Goal: Transaction & Acquisition: Purchase product/service

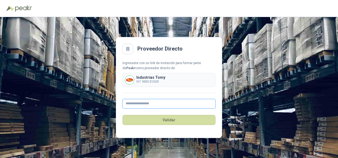
click at [161, 102] on input "text" at bounding box center [169, 104] width 93 height 10
type input "**********"
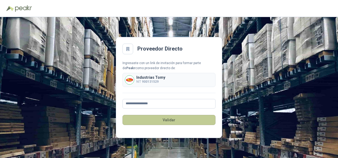
click at [171, 120] on button "Validar" at bounding box center [169, 120] width 93 height 10
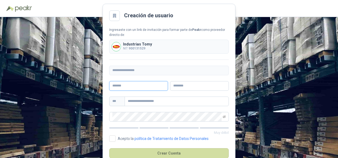
click at [146, 88] on input "text" at bounding box center [138, 86] width 59 height 10
type input "****"
type input "*****"
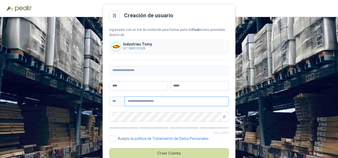
click at [141, 104] on input "text" at bounding box center [177, 101] width 104 height 10
click at [143, 100] on input "text" at bounding box center [177, 101] width 104 height 10
type input "**********"
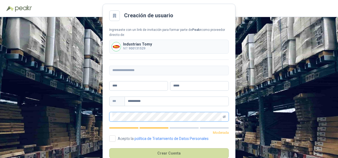
click at [224, 116] on icon "eye-invisible" at bounding box center [224, 116] width 3 height 3
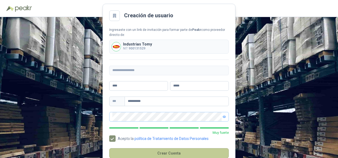
click at [165, 154] on button "Crear Cuenta" at bounding box center [169, 153] width 120 height 10
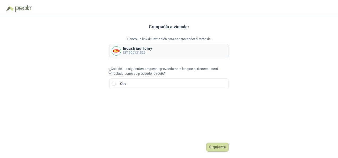
click at [148, 48] on p "Industrias Tomy" at bounding box center [137, 49] width 29 height 4
click at [189, 46] on div "Industrias Tomy NIT 900131529" at bounding box center [169, 51] width 120 height 14
click at [224, 149] on button "Siguiente" at bounding box center [217, 146] width 23 height 9
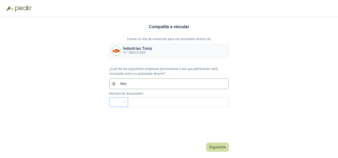
click at [123, 101] on input "search" at bounding box center [118, 102] width 12 height 8
click at [117, 56] on div "NIT" at bounding box center [118, 57] width 10 height 6
click at [147, 42] on div "Tienes un link de invitación para ser proveedor directo de: Industrias Tomy NIT…" at bounding box center [169, 47] width 120 height 21
click at [140, 48] on p "Industrias Tomy" at bounding box center [137, 49] width 29 height 4
click at [130, 50] on p "NIT 900131529" at bounding box center [137, 52] width 29 height 5
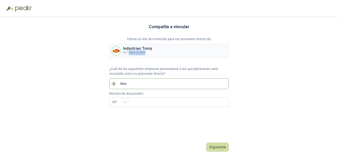
click at [130, 50] on p "NIT 900131529" at bounding box center [137, 52] width 29 height 5
drag, startPoint x: 130, startPoint y: 50, endPoint x: 122, endPoint y: 76, distance: 27.4
click at [122, 76] on p "¿Cuál de las siguientes empresas proveedoras a las que perteneces será vinculad…" at bounding box center [169, 71] width 120 height 10
click at [126, 106] on div "NIT" at bounding box center [118, 102] width 19 height 10
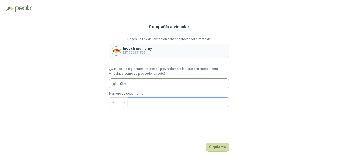
click at [145, 98] on input "text" at bounding box center [178, 102] width 94 height 9
type input "*********"
click at [217, 147] on button "Siguiente" at bounding box center [217, 146] width 23 height 9
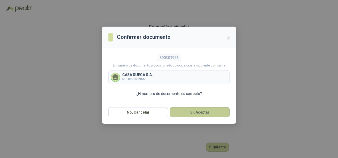
click at [182, 113] on button "Si, Aceptar" at bounding box center [200, 112] width 60 height 10
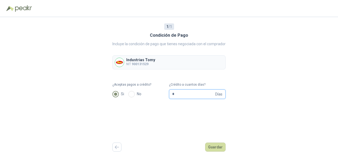
click at [181, 95] on input "*" at bounding box center [193, 94] width 42 height 9
type input "**"
click at [208, 148] on button "Guardar" at bounding box center [215, 146] width 20 height 9
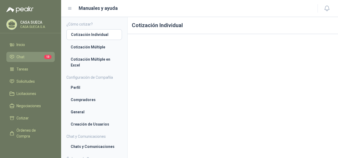
click at [24, 56] on li "Chat 13" at bounding box center [31, 57] width 42 height 6
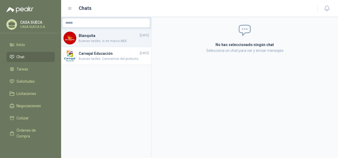
click at [98, 41] on span "Buenas tardes, si es marca ABB" at bounding box center [114, 41] width 70 height 5
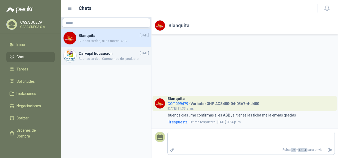
click at [101, 54] on h4 "Carvajal Educación" at bounding box center [109, 53] width 60 height 6
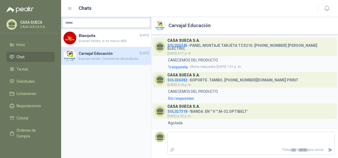
scroll to position [233, 0]
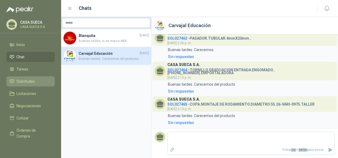
click at [28, 83] on span "Solicitudes" at bounding box center [25, 81] width 18 height 6
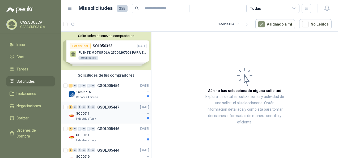
click at [114, 109] on div "1 0 0 0 0 0 GSOL005447 [DATE]" at bounding box center [110, 107] width 82 height 6
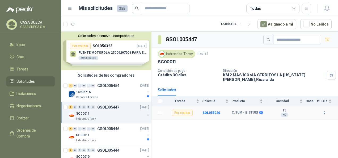
click at [243, 112] on b "C.SUM - BISTURI" at bounding box center [245, 113] width 26 height 4
click at [127, 132] on div "SC00011" at bounding box center [110, 135] width 69 height 6
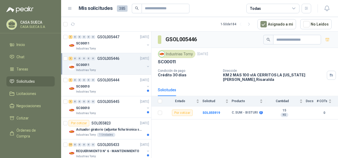
scroll to position [76, 0]
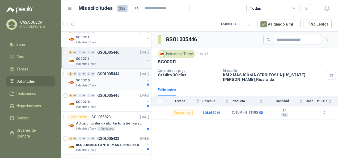
click at [113, 75] on p "GSOL005444" at bounding box center [108, 74] width 22 height 4
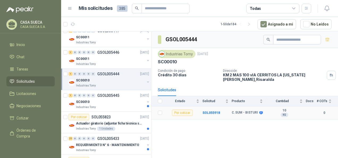
click at [235, 112] on b "C.SUM - BISTURI" at bounding box center [245, 113] width 26 height 4
click at [206, 109] on td "SOL055918" at bounding box center [216, 112] width 29 height 13
click at [208, 111] on b "SOL055918" at bounding box center [211, 113] width 18 height 4
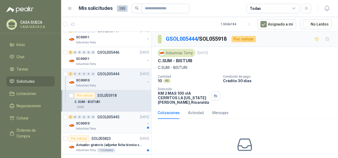
click at [106, 127] on div "Industrias Tomy" at bounding box center [110, 128] width 69 height 4
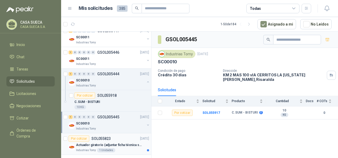
click at [128, 142] on p "Actuador giratorio (adjuntar ficha técnica si es diferente a festo)" at bounding box center [109, 144] width 66 height 5
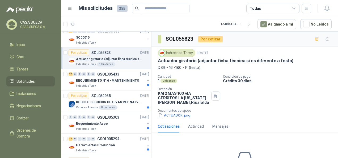
scroll to position [162, 0]
click at [114, 85] on div "Industrias Tomy" at bounding box center [110, 86] width 69 height 4
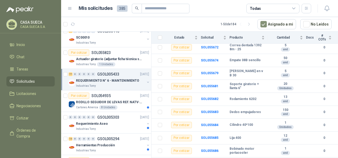
scroll to position [255, 0]
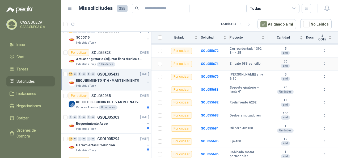
click at [181, 66] on div "Por cotizar" at bounding box center [181, 64] width 21 height 6
click at [212, 64] on b "SOL055674" at bounding box center [210, 64] width 18 height 4
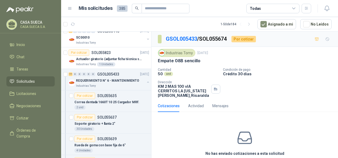
click at [334, 72] on div "Industrias Tomy [DATE] Empate 08B sencillo Cantidad 50 und Condición de pago …" at bounding box center [244, 73] width 187 height 53
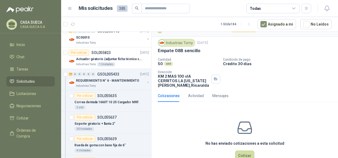
scroll to position [24, 0]
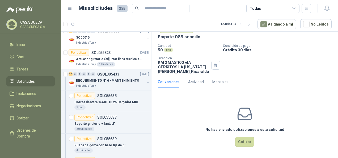
click at [33, 83] on span "Solicitudes" at bounding box center [25, 81] width 18 height 6
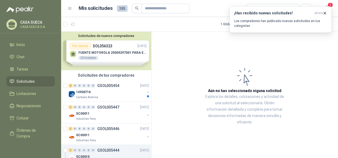
click at [118, 58] on div "Solicitudes de nuevos compradores Por cotizar SOL056323 [DATE] FUENTE MOTOROLA …" at bounding box center [106, 51] width 90 height 39
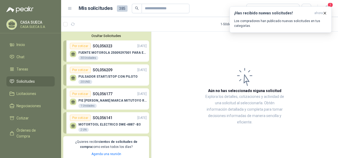
click at [114, 50] on div "FUENTE MOTOROLA 25009297001 PARA EP450 30 Unidades" at bounding box center [108, 54] width 77 height 11
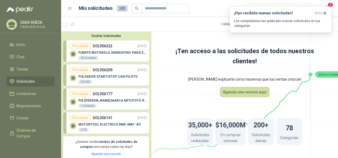
click at [123, 36] on button "Ocultar Solicitudes" at bounding box center [106, 36] width 86 height 4
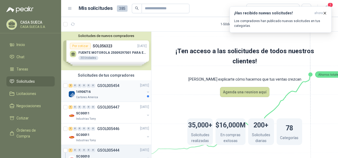
click at [116, 95] on div "Cartones America" at bounding box center [110, 97] width 69 height 4
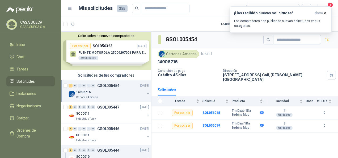
click at [146, 93] on div "2 0 0 0 0 0 GSOL005454 [DATE] 14906716 Cartones America" at bounding box center [106, 91] width 90 height 22
click at [146, 93] on button "button" at bounding box center [148, 93] width 4 height 4
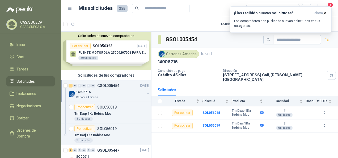
click at [146, 93] on button "button" at bounding box center [148, 93] width 4 height 4
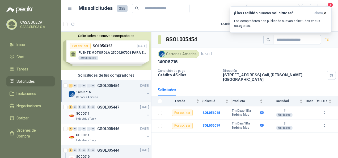
click at [138, 117] on div "Industrias Tomy" at bounding box center [110, 119] width 69 height 4
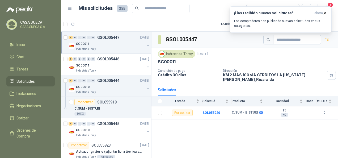
scroll to position [77, 0]
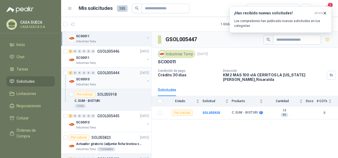
click at [119, 77] on div "SC00010" at bounding box center [110, 79] width 69 height 6
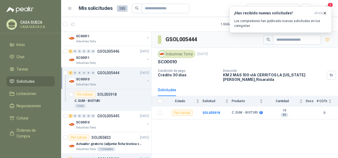
click at [114, 80] on div "SC00010" at bounding box center [110, 79] width 69 height 6
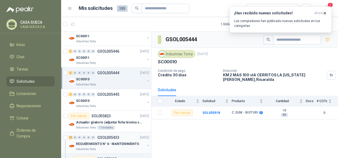
click at [146, 143] on button "button" at bounding box center [148, 145] width 4 height 4
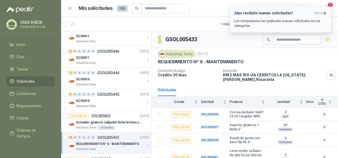
click at [326, 12] on icon "button" at bounding box center [325, 13] width 5 height 5
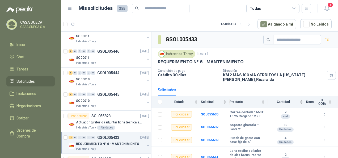
click at [31, 28] on p "CASA SUECA S.A." at bounding box center [36, 26] width 33 height 3
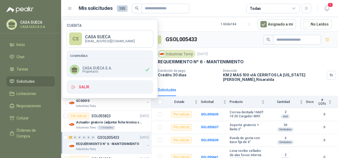
click at [28, 80] on span "Solicitudes" at bounding box center [25, 81] width 18 height 6
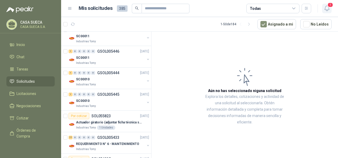
click at [324, 6] on icon "button" at bounding box center [327, 8] width 7 height 7
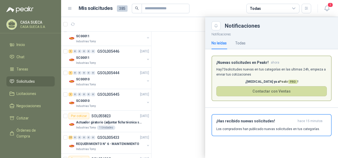
click at [331, 1] on header "Mis solicitudes 385 Todas 1" at bounding box center [199, 8] width 277 height 17
click at [327, 9] on icon "button" at bounding box center [327, 8] width 7 height 7
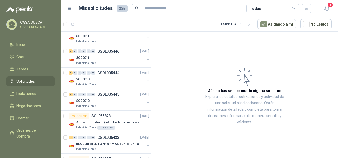
click at [14, 24] on icon at bounding box center [12, 23] width 7 height 5
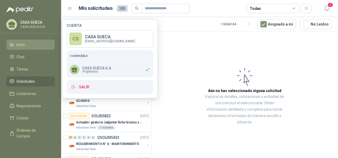
click at [23, 45] on span "Inicio" at bounding box center [20, 45] width 9 height 6
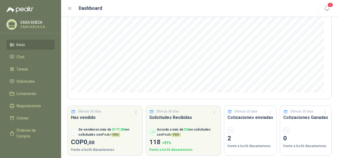
scroll to position [81, 0]
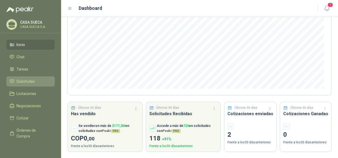
click at [32, 82] on span "Solicitudes" at bounding box center [25, 81] width 18 height 6
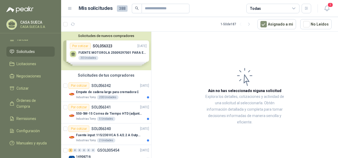
scroll to position [40, 0]
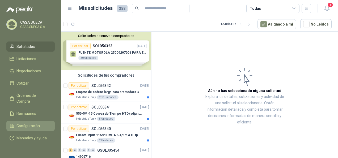
click at [41, 123] on li "Configuración" at bounding box center [31, 126] width 42 height 6
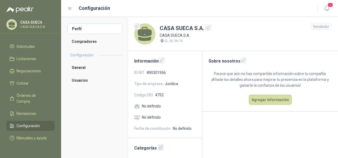
click at [159, 147] on icon "button" at bounding box center [161, 147] width 5 height 5
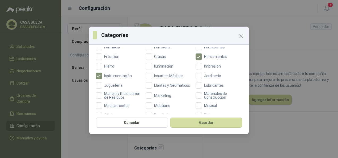
scroll to position [157, 0]
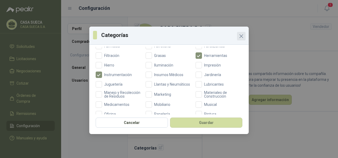
click at [242, 37] on icon "Close" at bounding box center [241, 36] width 6 height 6
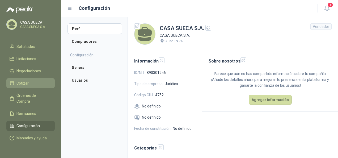
click at [27, 80] on span "Cotizar" at bounding box center [22, 83] width 12 height 6
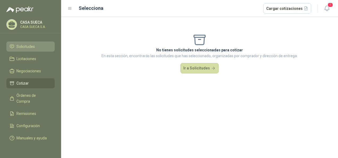
click at [28, 44] on span "Solicitudes" at bounding box center [25, 47] width 18 height 6
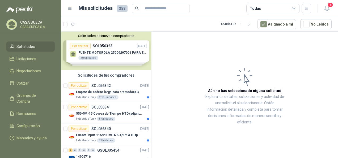
scroll to position [7, 0]
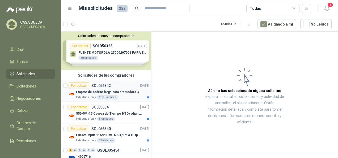
click at [128, 88] on div "Por cotizar SOL056342 [DATE]" at bounding box center [109, 85] width 81 height 6
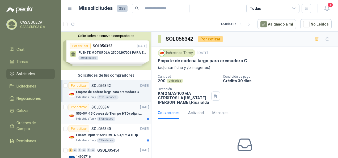
click at [123, 113] on p "550-5M-15 Correa de Tiempo HTD (adjuntar ficha y /o imagenes)" at bounding box center [109, 113] width 66 height 5
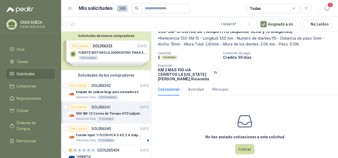
scroll to position [37, 0]
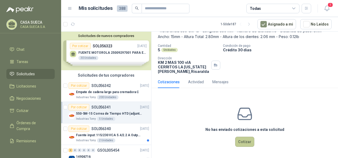
click at [248, 141] on button "Cotizar" at bounding box center [244, 142] width 19 height 10
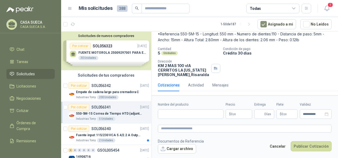
scroll to position [33, 0]
click at [182, 113] on input "Nombre del producto" at bounding box center [191, 114] width 66 height 10
click at [233, 118] on p "$ 0 ,00" at bounding box center [239, 114] width 27 height 10
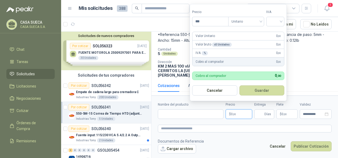
click at [328, 70] on div "Industrias Tomy [DATE] 550-5M-15 [PERSON_NAME] de Tiempo HTD (adjuntar ficha y …" at bounding box center [244, 47] width 187 height 66
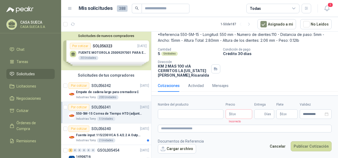
scroll to position [0, 0]
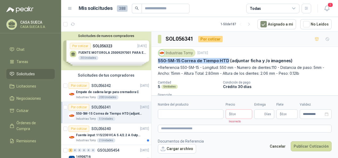
drag, startPoint x: 157, startPoint y: 60, endPoint x: 228, endPoint y: 62, distance: 70.7
click at [228, 62] on div "Industrias Tomy [DATE] 550-5M-15 [PERSON_NAME] de Tiempo HTD (adjuntar ficha y …" at bounding box center [244, 80] width 187 height 66
copy p "550-5M-15 [PERSON_NAME] de Tiempo HTD"
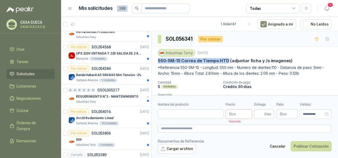
scroll to position [316, 0]
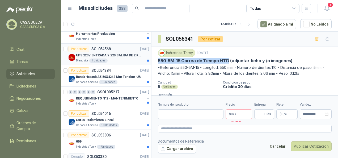
click at [121, 60] on div "Blanquita 1 Unidades" at bounding box center [112, 60] width 73 height 4
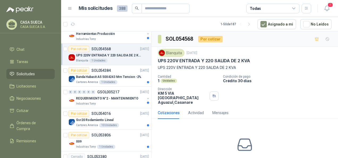
click at [151, 77] on div "Blanquita [DATE] UPS 220V ENTRADA Y 220 SALIDA DE 2 KVA UPS 220V ENTRADA Y 220 …" at bounding box center [244, 77] width 187 height 60
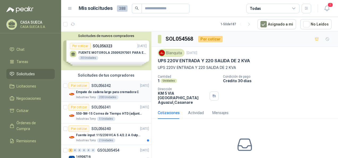
click at [116, 90] on p "Empate de cadena largo para cremadora C" at bounding box center [107, 92] width 63 height 5
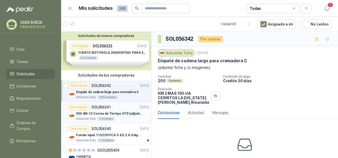
click at [119, 114] on p "550-5M-15 Correa de Tiempo HTD (adjuntar ficha y /o imagenes)" at bounding box center [109, 113] width 66 height 5
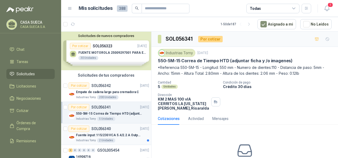
click at [124, 139] on div "Industrias Tomy 2 Unidades" at bounding box center [112, 140] width 73 height 4
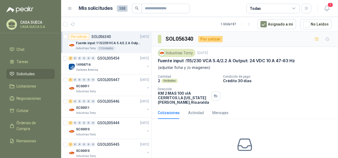
scroll to position [95, 0]
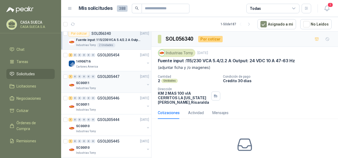
click at [121, 86] on div "Industrias Tomy" at bounding box center [110, 88] width 69 height 4
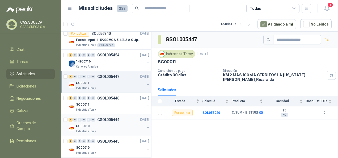
click at [128, 126] on div "SC00010" at bounding box center [110, 126] width 69 height 6
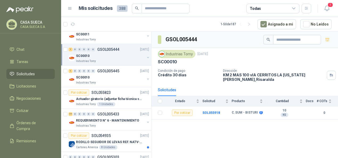
scroll to position [170, 0]
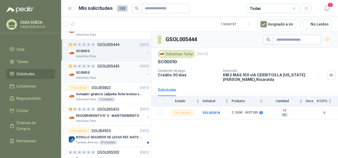
click at [133, 63] on div "1 0 0 0 0 0 GSOL005445 [DATE]" at bounding box center [110, 66] width 82 height 6
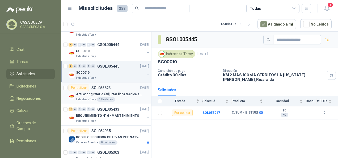
click at [133, 92] on p "Actuador giratorio (adjuntar ficha técnica si es diferente a festo)" at bounding box center [109, 94] width 66 height 5
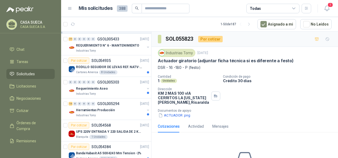
scroll to position [242, 0]
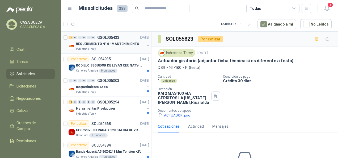
click at [129, 48] on div "Industrias Tomy" at bounding box center [110, 49] width 69 height 4
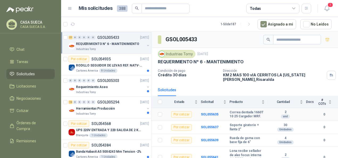
click at [237, 113] on b "Correa dentada 1660T 10 25 Cargador MRF." at bounding box center [247, 114] width 35 height 8
click at [212, 112] on b "SOL055635" at bounding box center [210, 114] width 18 height 4
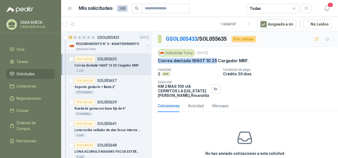
drag, startPoint x: 215, startPoint y: 60, endPoint x: 159, endPoint y: 61, distance: 56.4
click at [159, 61] on p "Correa dentada 1660T 10 25 Cargador MRF." at bounding box center [203, 61] width 91 height 6
copy p "[PERSON_NAME] dentada 1660T 10 25"
click at [120, 69] on div "2 und" at bounding box center [111, 71] width 75 height 4
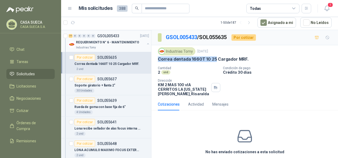
click at [132, 41] on p "REQUERIMIENTO N° 6 - MANTENIMIENTO" at bounding box center [107, 42] width 63 height 5
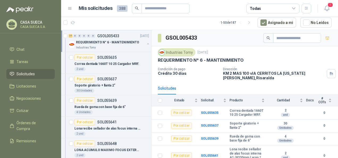
click at [146, 42] on button "button" at bounding box center [148, 44] width 4 height 4
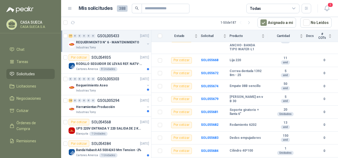
scroll to position [245, 0]
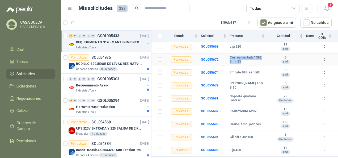
drag, startPoint x: 247, startPoint y: 64, endPoint x: 227, endPoint y: 61, distance: 20.1
click at [227, 61] on tr "Por cotizar SOL055672 [PERSON_NAME] dentada 1392 8m - 25 5 und 0" at bounding box center [244, 59] width 187 height 13
copy tr "Correa dentada 1392 8m - 25"
click at [206, 74] on b "SOL055674" at bounding box center [210, 73] width 18 height 4
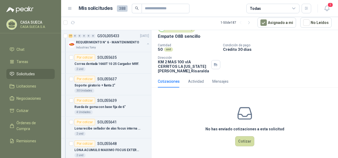
scroll to position [24, 0]
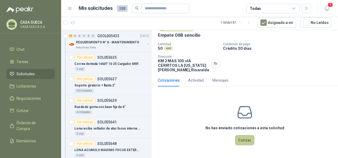
click at [246, 136] on button "Cotizar" at bounding box center [244, 140] width 19 height 10
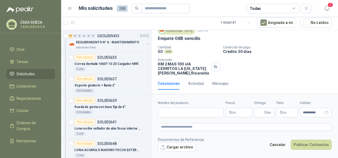
scroll to position [20, 0]
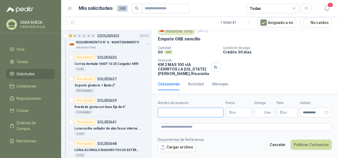
click at [219, 108] on input "Nombre del producto" at bounding box center [191, 113] width 66 height 10
click at [238, 111] on p "$ 0 ,00" at bounding box center [239, 113] width 27 height 10
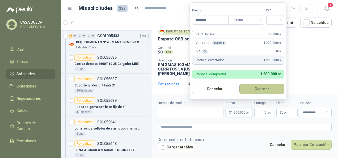
type input "********"
click at [250, 87] on button "Guardar" at bounding box center [261, 89] width 45 height 10
click at [273, 24] on span at bounding box center [275, 19] width 12 height 9
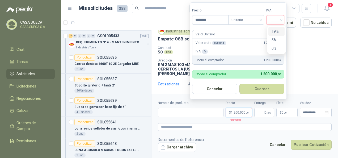
click at [274, 28] on div "19%" at bounding box center [276, 31] width 16 height 9
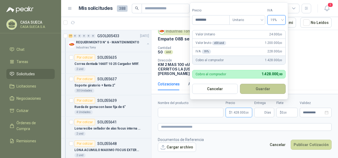
click at [256, 90] on button "Guardar" at bounding box center [263, 89] width 46 height 10
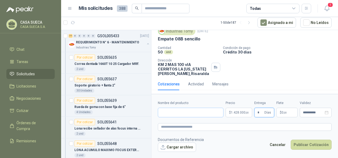
type input "*"
click at [196, 114] on input "Nombre del producto" at bounding box center [191, 113] width 66 height 10
type input "**********"
click at [202, 128] on textarea at bounding box center [245, 126] width 174 height 7
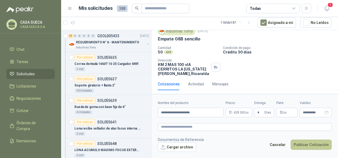
click at [316, 142] on button "Publicar Cotización" at bounding box center [311, 145] width 41 height 10
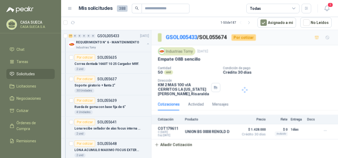
scroll to position [0, 0]
click at [146, 45] on button "button" at bounding box center [148, 44] width 4 height 4
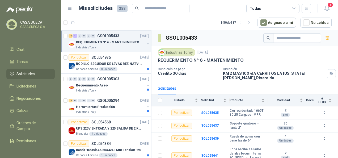
click at [119, 42] on p "REQUERIMIENTO N° 6 - MANTENIMIENTO" at bounding box center [107, 42] width 63 height 5
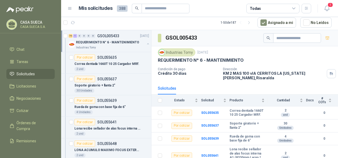
click at [119, 42] on p "REQUERIMIENTO N° 6 - MANTENIMIENTO" at bounding box center [107, 42] width 63 height 5
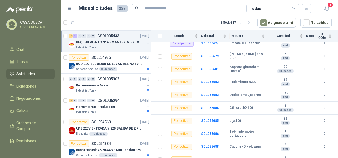
scroll to position [281, 0]
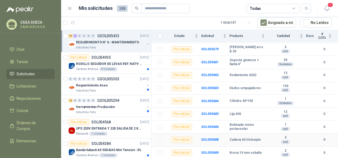
click at [247, 143] on td "Cadena 40 Holowpin" at bounding box center [249, 139] width 38 height 13
click at [185, 141] on div "Por cotizar" at bounding box center [181, 140] width 21 height 6
click at [205, 140] on b "SOL055688" at bounding box center [210, 140] width 18 height 4
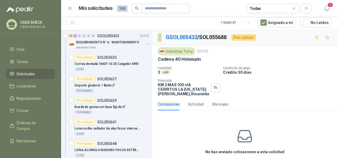
scroll to position [24, 0]
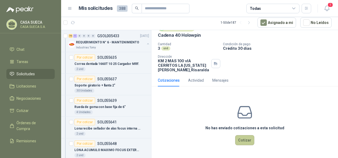
click at [241, 141] on button "Cotizar" at bounding box center [244, 140] width 19 height 10
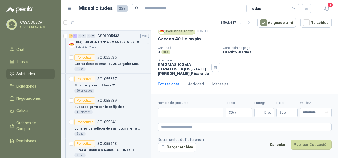
scroll to position [20, 0]
click at [204, 114] on input "Nombre del producto" at bounding box center [191, 113] width 66 height 10
click at [247, 108] on p "$ 0 ,00" at bounding box center [239, 113] width 27 height 10
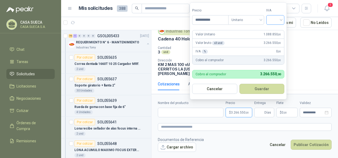
click at [270, 17] on div at bounding box center [275, 20] width 18 height 10
type input "**********"
click at [275, 32] on div "19%" at bounding box center [277, 31] width 10 height 6
click at [259, 90] on button "Guardar" at bounding box center [263, 89] width 46 height 10
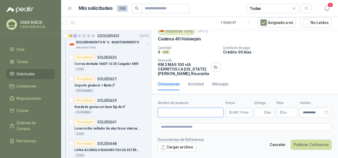
click at [190, 114] on input "Nombre del producto" at bounding box center [191, 113] width 66 height 10
type input "*"
type input "**********"
click at [266, 115] on span "Días" at bounding box center [267, 112] width 7 height 9
drag, startPoint x: 266, startPoint y: 115, endPoint x: 257, endPoint y: 106, distance: 13.0
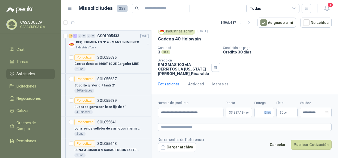
click at [257, 106] on div "Entrega Días" at bounding box center [264, 108] width 20 height 17
click at [256, 106] on div "Entrega Días" at bounding box center [264, 108] width 20 height 17
click at [257, 112] on input "Entrega" at bounding box center [260, 112] width 6 height 9
click at [260, 116] on input "Entrega" at bounding box center [260, 112] width 6 height 9
click at [260, 116] on input "*" at bounding box center [260, 112] width 6 height 9
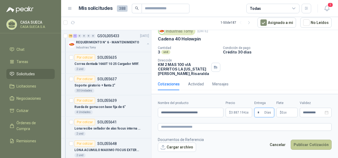
type input "*"
click at [305, 146] on button "Publicar Cotización" at bounding box center [311, 145] width 41 height 10
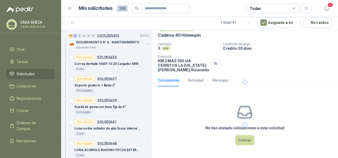
scroll to position [0, 0]
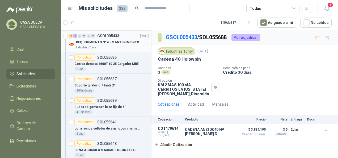
click at [136, 39] on div "REQUERIMIENTO N° 6 - MANTENIMIENTO" at bounding box center [110, 42] width 69 height 6
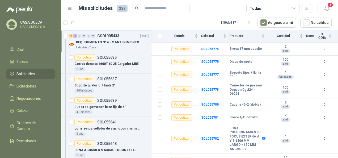
scroll to position [883, 0]
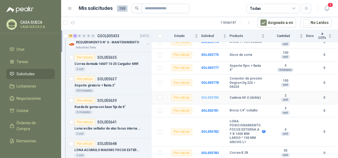
click at [213, 97] on b "SOL055780" at bounding box center [210, 98] width 18 height 4
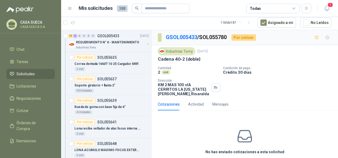
scroll to position [24, 0]
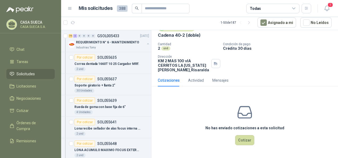
click at [254, 134] on div "No has enviado cotizaciones a esta solicitud Cotizar" at bounding box center [244, 125] width 187 height 68
click at [240, 141] on button "Cotizar" at bounding box center [244, 140] width 19 height 10
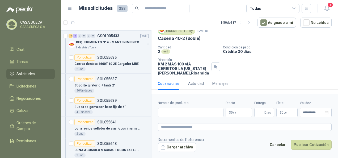
scroll to position [20, 0]
click at [236, 112] on p "$ 0 ,00" at bounding box center [239, 113] width 27 height 10
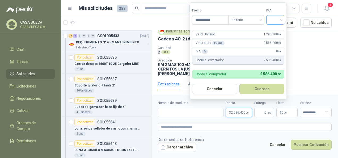
type input "**********"
click at [277, 19] on input "search" at bounding box center [275, 19] width 12 height 8
click at [279, 32] on div "19%" at bounding box center [277, 31] width 10 height 6
click at [258, 88] on button "Guardar" at bounding box center [263, 89] width 46 height 10
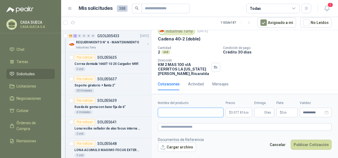
click at [181, 114] on input "Nombre del producto" at bounding box center [191, 113] width 66 height 10
type input "**********"
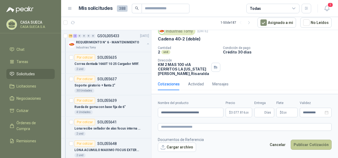
click at [315, 141] on button "Publicar Cotización" at bounding box center [311, 145] width 41 height 10
type input "*"
click at [317, 149] on button "Publicar Cotización" at bounding box center [311, 145] width 41 height 10
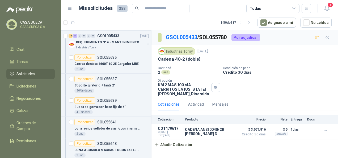
scroll to position [0, 0]
click at [134, 41] on p "REQUERIMIENTO N° 6 - MANTENIMIENTO" at bounding box center [107, 42] width 63 height 5
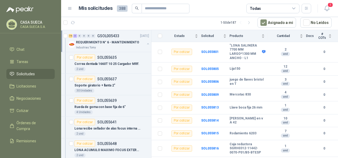
scroll to position [1111, 0]
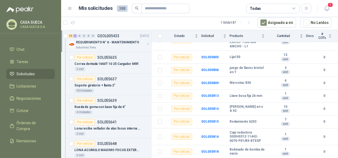
click at [123, 40] on p "REQUERIMIENTO N° 6 - MANTENIMIENTO" at bounding box center [107, 42] width 63 height 5
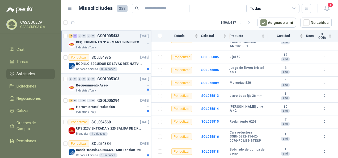
click at [124, 90] on div "Industrias Tomy" at bounding box center [110, 90] width 69 height 4
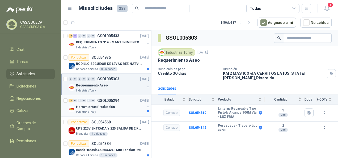
click at [119, 110] on div "Industrias Tomy" at bounding box center [110, 112] width 69 height 4
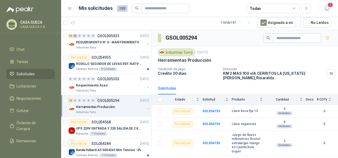
drag, startPoint x: 333, startPoint y: 47, endPoint x: 336, endPoint y: 54, distance: 8.3
click at [336, 54] on section "GSOL005294 Industrias Tomy [DATE] Herramientas Producción Condición de pago Cré…" at bounding box center [244, 94] width 187 height 128
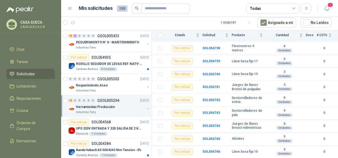
scroll to position [134, 0]
click at [132, 126] on p "UPS 220V ENTRADA Y 220 SALIDA DE 2 KVA" at bounding box center [109, 128] width 66 height 5
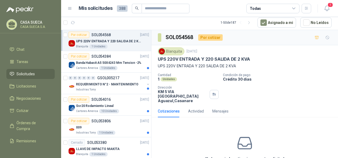
scroll to position [339, 0]
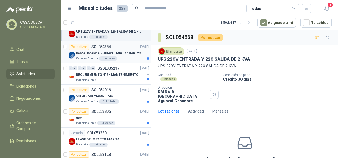
click at [127, 50] on div "Banda Habasit A5 50X4243 Mm Tension -2%" at bounding box center [112, 53] width 73 height 6
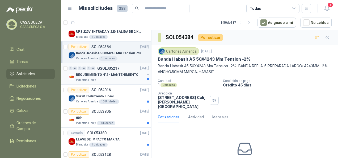
click at [126, 74] on p "REQUERIMIENTO N°2 - MANTENIMIENTO" at bounding box center [107, 74] width 62 height 5
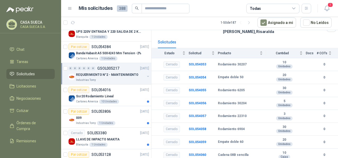
scroll to position [49, 0]
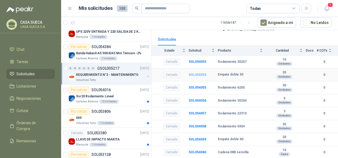
click at [196, 74] on b "SOL054054" at bounding box center [198, 75] width 18 height 4
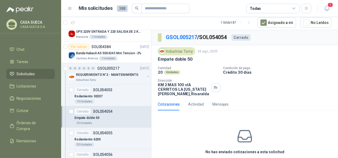
scroll to position [10, 0]
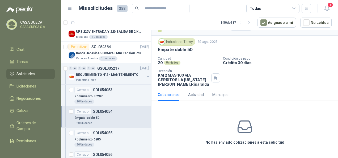
click at [239, 143] on h3 "No has enviado cotizaciones a esta solicitud" at bounding box center [244, 142] width 79 height 6
click at [245, 130] on icon at bounding box center [245, 126] width 17 height 17
drag, startPoint x: 245, startPoint y: 130, endPoint x: 193, endPoint y: 102, distance: 58.7
click at [193, 102] on div "Cotizaciones Actividad Mensajes No has enviado cotizaciones a esta solicitud" at bounding box center [244, 123] width 187 height 70
drag, startPoint x: 193, startPoint y: 102, endPoint x: 191, endPoint y: 91, distance: 11.3
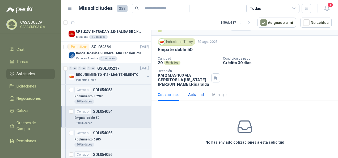
click at [191, 92] on div "Actividad" at bounding box center [196, 95] width 16 height 6
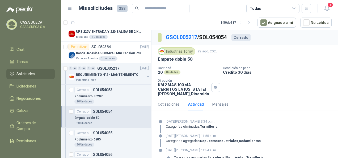
scroll to position [19, 0]
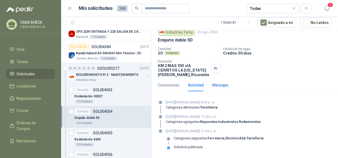
click at [221, 84] on div "Mensajes" at bounding box center [220, 85] width 16 height 6
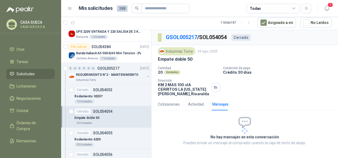
scroll to position [0, 0]
click at [168, 105] on div "Cotizaciones" at bounding box center [169, 104] width 22 height 6
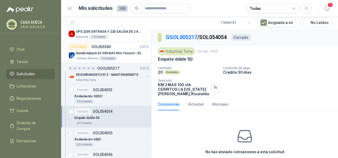
click at [246, 140] on icon at bounding box center [245, 136] width 17 height 17
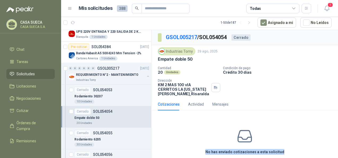
click at [246, 141] on icon at bounding box center [245, 136] width 17 height 17
drag, startPoint x: 246, startPoint y: 141, endPoint x: 239, endPoint y: 156, distance: 17.1
click at [239, 156] on div "No has enviado cotizaciones a esta solicitud" at bounding box center [244, 141] width 187 height 53
click at [240, 158] on div "No has enviado cotizaciones a esta solicitud" at bounding box center [244, 141] width 187 height 53
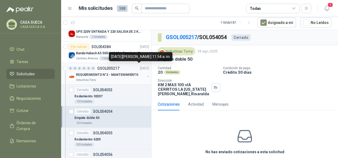
click at [141, 72] on div "REQUERIMIENTO N°2 - MANTENIMIENTO Industrias Tomy" at bounding box center [110, 76] width 82 height 11
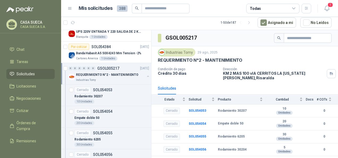
click at [141, 72] on div "REQUERIMIENTO N°2 - MANTENIMIENTO Industrias Tomy" at bounding box center [110, 76] width 82 height 11
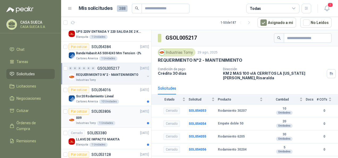
click at [126, 118] on div "009" at bounding box center [112, 118] width 73 height 6
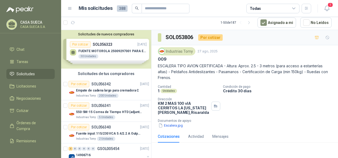
click at [121, 47] on div "Solicitudes de nuevos compradores Por cotizar SOL056323 [DATE] FUENTE MOTOROLA …" at bounding box center [106, 49] width 90 height 39
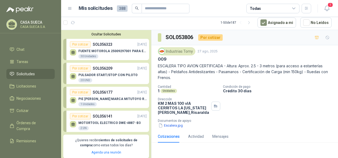
click at [84, 56] on div "30 Unidades" at bounding box center [88, 56] width 20 height 4
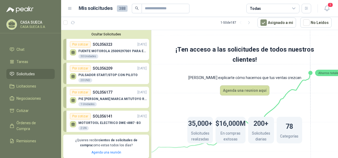
click at [98, 79] on div "PULSADOR START/STOP CON PILOTO 20 UND" at bounding box center [107, 78] width 59 height 10
drag, startPoint x: 98, startPoint y: 79, endPoint x: 99, endPoint y: 35, distance: 44.4
click at [99, 35] on button "Ocultar Solicitudes" at bounding box center [106, 34] width 86 height 4
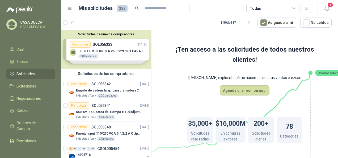
click at [100, 75] on div "Solicitudes de tus compradores" at bounding box center [106, 74] width 90 height 10
click at [122, 92] on p "Empate de cadena largo para cremadora C" at bounding box center [107, 90] width 63 height 5
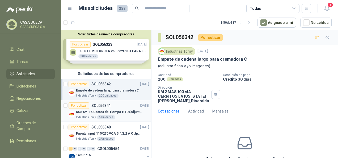
click at [125, 109] on p "550-5M-15 Correa de Tiempo HTD (adjuntar ficha y /o imagenes)" at bounding box center [109, 111] width 66 height 5
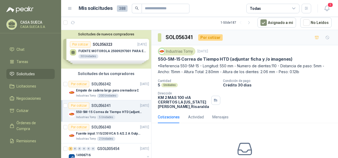
click at [121, 109] on div "550-5M-15 Correa de Tiempo HTD (adjuntar ficha y /o imagenes)" at bounding box center [112, 112] width 73 height 6
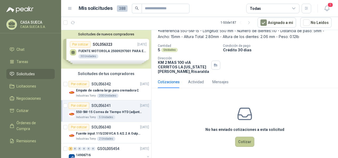
click at [239, 140] on button "Cotizar" at bounding box center [244, 142] width 19 height 10
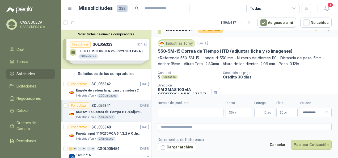
scroll to position [7, 0]
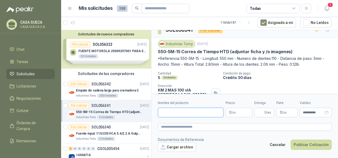
click at [196, 112] on input "Nombre del producto" at bounding box center [191, 113] width 66 height 10
paste input "**********"
click at [168, 110] on input "**********" at bounding box center [191, 113] width 66 height 10
click at [218, 112] on input "**********" at bounding box center [191, 113] width 66 height 10
type input "**********"
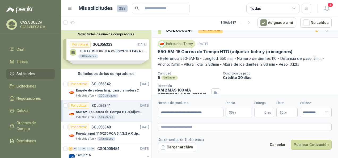
click at [245, 111] on p "$ 0 ,00" at bounding box center [239, 113] width 27 height 10
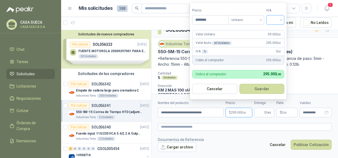
type input "********"
click at [277, 20] on input "search" at bounding box center [275, 19] width 12 height 8
click at [278, 31] on div "19%" at bounding box center [277, 31] width 10 height 6
click at [258, 90] on button "Guardar" at bounding box center [263, 89] width 46 height 10
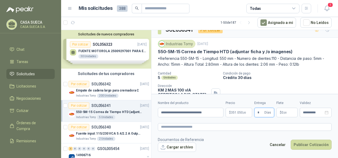
type input "*"
click at [237, 138] on footer "Documentos de Referencia Cargar archivo Cancelar Publicar Cotización" at bounding box center [245, 144] width 174 height 15
click at [187, 150] on button "Cargar archivo" at bounding box center [177, 147] width 38 height 10
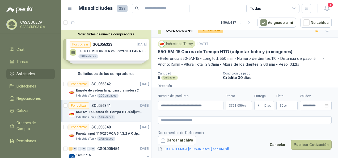
click at [309, 147] on button "Publicar Cotización" at bounding box center [311, 145] width 41 height 10
click at [309, 147] on div at bounding box center [244, 122] width 187 height 71
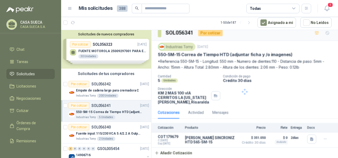
scroll to position [4, 0]
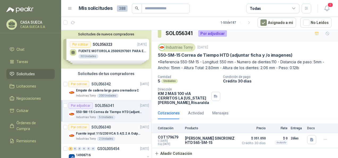
click at [127, 134] on p "Fuente input :115/230 VCA 5.4/2.2 A Output: 24 VDC 10 A 47-63 Hz" at bounding box center [109, 133] width 66 height 5
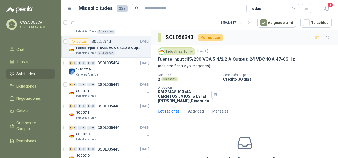
scroll to position [92, 0]
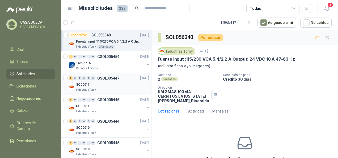
click at [106, 86] on div "SC00011" at bounding box center [110, 84] width 69 height 6
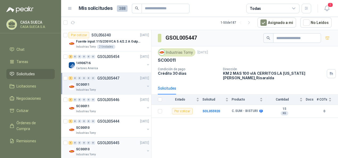
click at [114, 137] on div "1 0 0 0 0 0 GSOL005445 [DATE] SC00010 Industrias Tomy" at bounding box center [106, 148] width 90 height 22
click at [113, 123] on div "1 0 0 0 0 0 GSOL005444 [DATE]" at bounding box center [110, 121] width 82 height 6
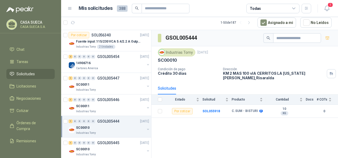
click at [151, 47] on div "Solicitudes de nuevos compradores Por cotizar SOL056323 [DATE] FUENTE MOTOROLA …" at bounding box center [106, 94] width 90 height 128
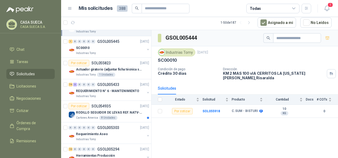
scroll to position [170, 0]
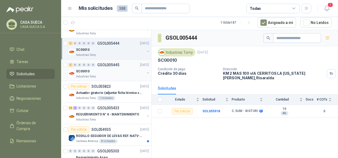
click at [122, 64] on div "1 0 0 0 0 0 GSOL005445 [DATE]" at bounding box center [110, 65] width 82 height 6
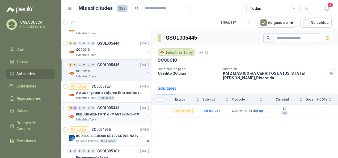
click at [122, 105] on div "74 3 0 0 0 0 GSOL005433 [DATE]" at bounding box center [110, 108] width 82 height 6
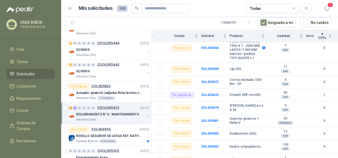
scroll to position [226, 0]
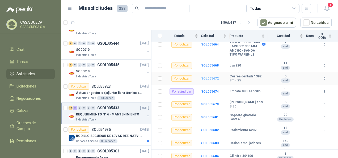
click at [209, 79] on b "SOL055672" at bounding box center [210, 79] width 18 height 4
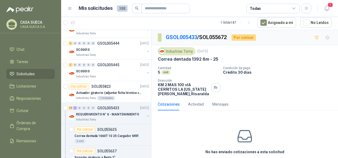
scroll to position [24, 0]
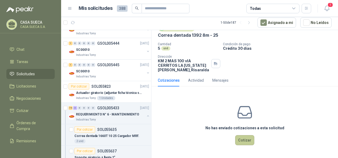
click at [247, 138] on button "Cotizar" at bounding box center [244, 140] width 19 height 10
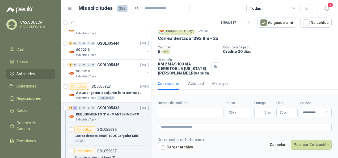
scroll to position [20, 0]
click at [233, 116] on p "$ 0 ,00" at bounding box center [239, 113] width 27 height 10
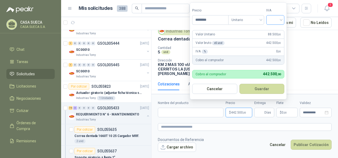
type input "********"
click at [276, 20] on input "search" at bounding box center [275, 19] width 12 height 8
click at [276, 32] on div "19%" at bounding box center [277, 31] width 10 height 6
click at [270, 87] on button "Guardar" at bounding box center [263, 89] width 46 height 10
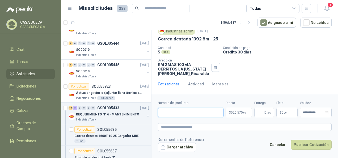
click at [176, 113] on input "Nombre del producto" at bounding box center [191, 113] width 66 height 10
paste input "**********"
click at [169, 112] on input "**********" at bounding box center [191, 113] width 66 height 10
type input "**********"
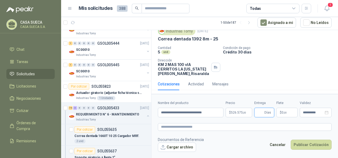
click at [263, 113] on input "Entrega" at bounding box center [260, 112] width 6 height 9
type input "*"
click at [248, 133] on form "**********" at bounding box center [244, 126] width 187 height 64
click at [308, 149] on button "Publicar Cotización" at bounding box center [311, 145] width 41 height 10
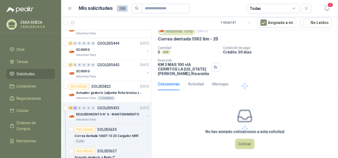
scroll to position [0, 0]
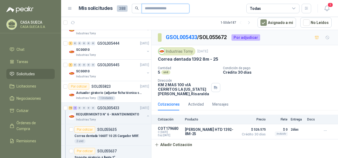
click at [155, 10] on input "text" at bounding box center [163, 8] width 37 height 9
click at [121, 108] on div "73 4 0 0 0 0 GSOL005433 [DATE]" at bounding box center [110, 108] width 82 height 6
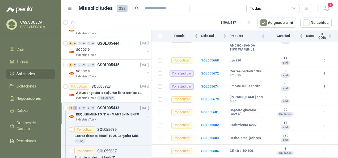
scroll to position [243, 0]
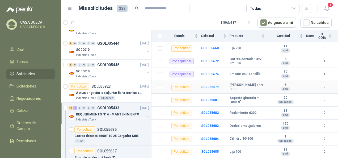
click at [208, 87] on b "SOL055679" at bounding box center [210, 87] width 18 height 4
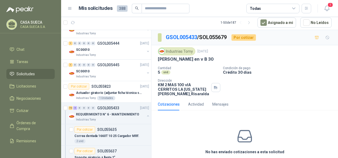
scroll to position [24, 0]
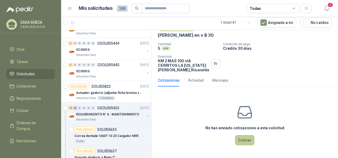
click at [244, 142] on button "Cotizar" at bounding box center [244, 140] width 19 height 10
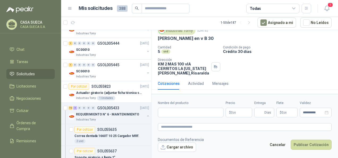
scroll to position [20, 0]
click at [234, 111] on span ",00" at bounding box center [234, 112] width 3 height 3
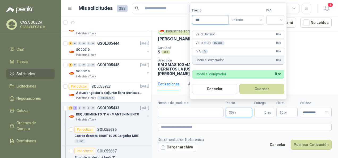
click at [212, 18] on input "***" at bounding box center [210, 19] width 36 height 9
type input "********"
click at [275, 18] on input "search" at bounding box center [275, 19] width 12 height 8
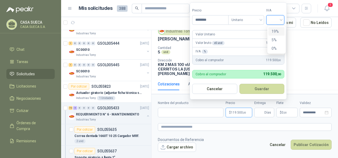
click at [276, 32] on div "19%" at bounding box center [277, 31] width 10 height 6
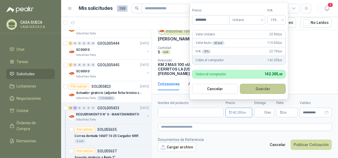
click at [262, 88] on button "Guardar" at bounding box center [263, 89] width 46 height 10
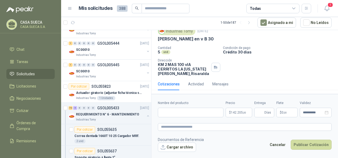
click at [190, 104] on label "Nombre del producto" at bounding box center [191, 102] width 66 height 5
click at [190, 108] on input "Nombre del producto" at bounding box center [191, 113] width 66 height 10
paste input "**********"
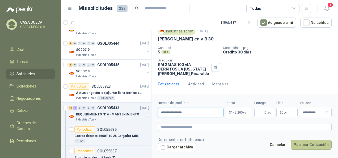
type input "**********"
click at [308, 144] on button "Publicar Cotización" at bounding box center [311, 145] width 41 height 10
type input "*"
click at [315, 146] on button "Publicar Cotización" at bounding box center [311, 145] width 41 height 10
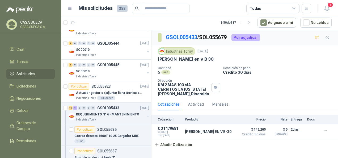
scroll to position [0, 0]
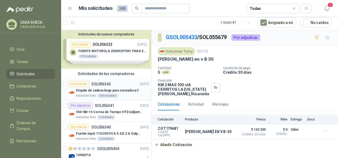
click at [129, 86] on div "Por cotizar SOL056342 [DATE]" at bounding box center [109, 84] width 81 height 6
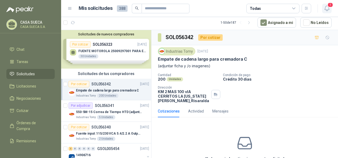
click at [331, 12] on button "1" at bounding box center [327, 9] width 10 height 10
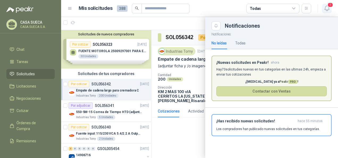
click at [331, 12] on button "1" at bounding box center [327, 9] width 10 height 10
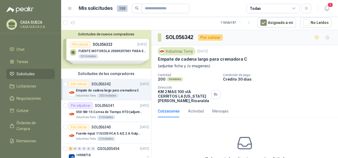
click at [287, 100] on div "Cantidad 200 Unidades Condición de pago Crédito 30 días Dirección KM 2 MAS 100 …" at bounding box center [245, 88] width 174 height 30
click at [117, 117] on div "Industrias Tomy 5 Unidades" at bounding box center [112, 117] width 73 height 4
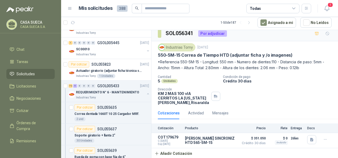
scroll to position [196, 0]
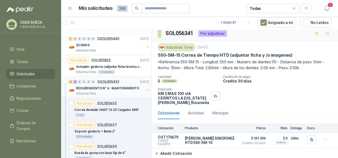
click at [118, 94] on div "Industrias Tomy" at bounding box center [110, 93] width 69 height 4
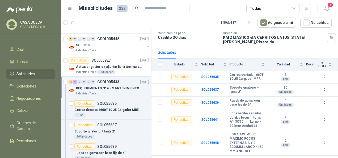
scroll to position [38, 0]
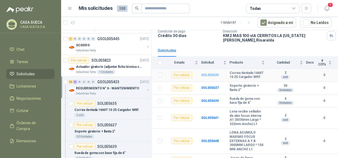
click at [212, 73] on b "SOL055635" at bounding box center [210, 75] width 18 height 4
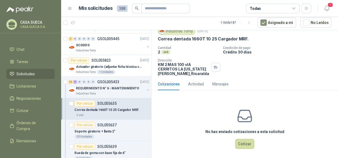
scroll to position [24, 0]
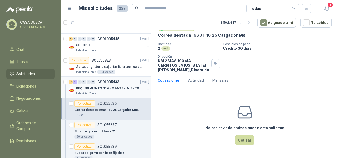
click at [124, 88] on p "REQUERIMIENTO N° 6 - MANTENIMIENTO" at bounding box center [107, 88] width 63 height 5
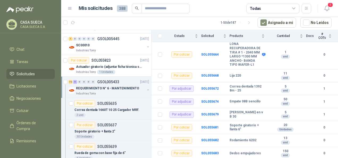
scroll to position [218, 0]
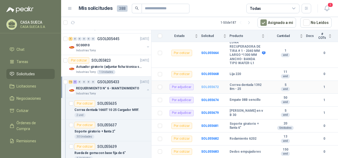
click at [213, 89] on b "SOL055672" at bounding box center [210, 87] width 18 height 4
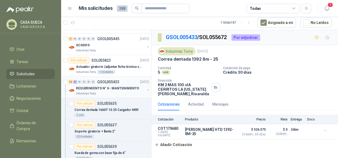
click at [111, 80] on p "GSOL005433" at bounding box center [108, 82] width 22 height 4
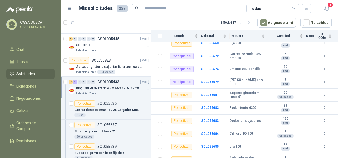
scroll to position [243, 0]
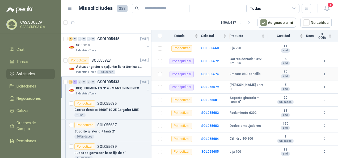
click at [239, 74] on b "Empate 08B sencillo" at bounding box center [245, 74] width 31 height 4
click at [207, 75] on b "SOL055674" at bounding box center [210, 74] width 18 height 4
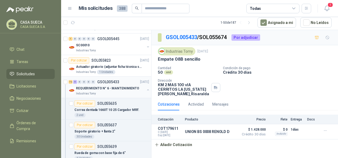
click at [104, 86] on p "REQUERIMIENTO N° 6 - MANTENIMIENTO" at bounding box center [107, 88] width 63 height 5
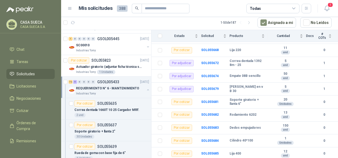
scroll to position [243, 0]
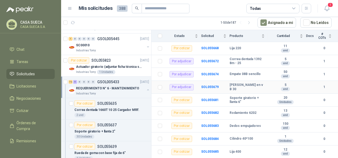
drag, startPoint x: 213, startPoint y: 87, endPoint x: 194, endPoint y: 87, distance: 19.1
click at [194, 87] on td "Por adjudicar" at bounding box center [183, 87] width 36 height 13
click at [244, 88] on b "[PERSON_NAME] en v B 30" at bounding box center [247, 87] width 35 height 8
click at [209, 88] on b "SOL055679" at bounding box center [210, 87] width 18 height 4
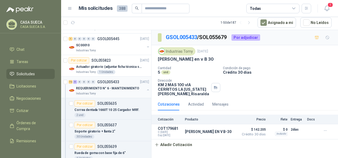
click at [120, 90] on div "REQUERIMIENTO N° 6 - MANTENIMIENTO" at bounding box center [110, 88] width 69 height 6
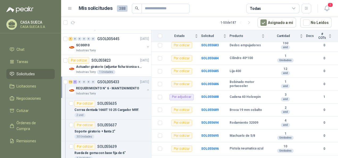
scroll to position [350, 0]
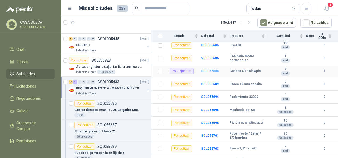
click at [214, 71] on b "SOL055688" at bounding box center [210, 71] width 18 height 4
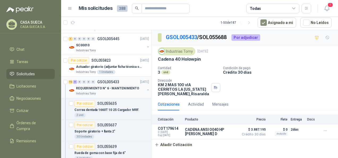
click at [109, 86] on p "REQUERIMIENTO N° 6 - MANTENIMIENTO" at bounding box center [107, 88] width 63 height 5
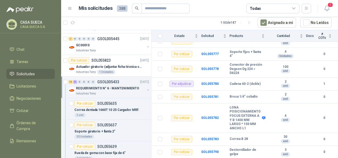
scroll to position [897, 0]
click at [202, 87] on td "SOL055780" at bounding box center [215, 84] width 28 height 13
click at [209, 82] on b "SOL055780" at bounding box center [210, 84] width 18 height 4
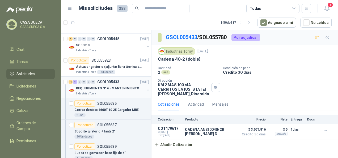
click at [119, 86] on p "REQUERIMIENTO N° 6 - MANTENIMIENTO" at bounding box center [107, 88] width 63 height 5
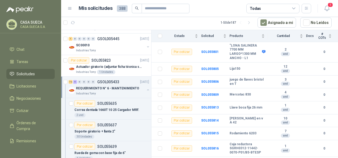
scroll to position [1111, 0]
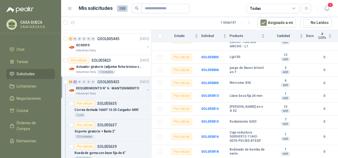
click at [128, 87] on p "REQUERIMIENTO N° 6 - MANTENIMIENTO" at bounding box center [107, 88] width 63 height 5
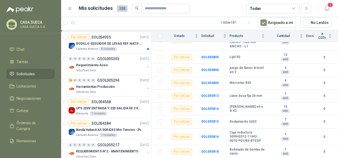
scroll to position [268, 0]
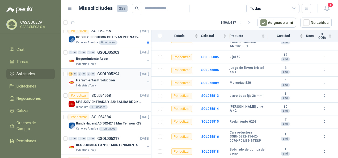
click at [109, 72] on p "GSOL005294" at bounding box center [108, 74] width 22 height 4
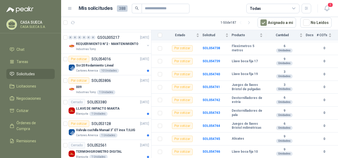
scroll to position [365, 0]
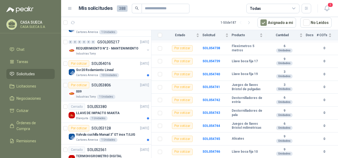
click at [123, 92] on div "009" at bounding box center [112, 91] width 73 height 6
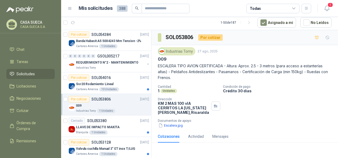
scroll to position [348, 0]
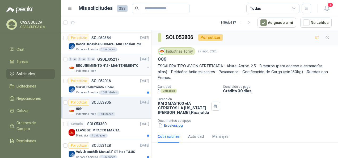
click at [128, 69] on div "Industrias Tomy" at bounding box center [110, 71] width 69 height 4
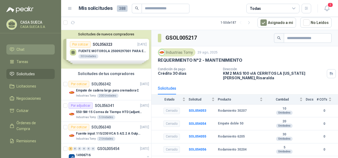
click at [24, 51] on li "Chat" at bounding box center [31, 50] width 42 height 6
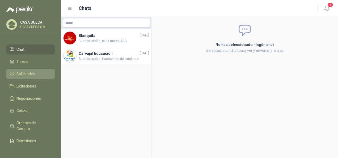
click at [35, 70] on link "Solicitudes" at bounding box center [30, 74] width 48 height 10
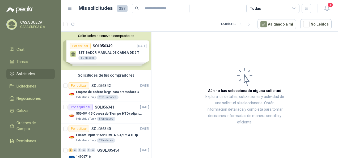
click at [120, 53] on div "Solicitudes de nuevos compradores Por cotizar SOL056349 [DATE] ESTIBADOR MANUAL…" at bounding box center [106, 51] width 90 height 39
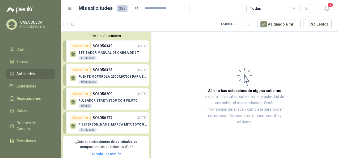
click at [120, 53] on p "ESTIBADOR MANUAL DE CARGA DE 2 T" at bounding box center [108, 53] width 61 height 4
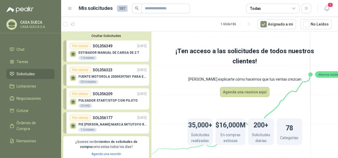
click at [125, 52] on p "ESTIBADOR MANUAL DE CARGA DE 2 T" at bounding box center [108, 53] width 61 height 4
click at [109, 37] on button "Ocultar Solicitudes" at bounding box center [106, 36] width 86 height 4
